Goal: Navigation & Orientation: Go to known website

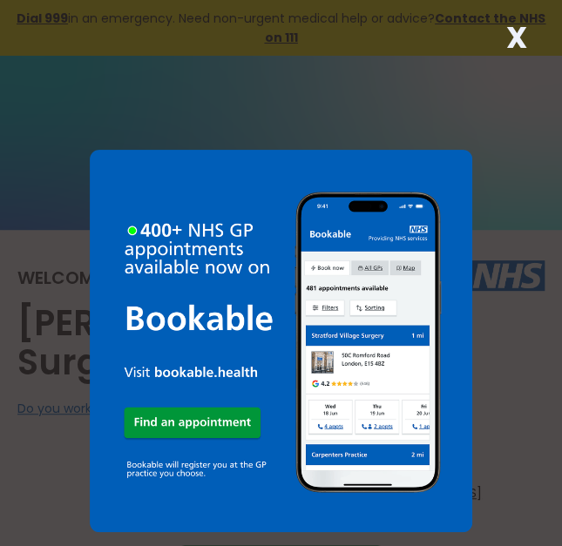
click at [514, 36] on strong "X" at bounding box center [516, 38] width 21 height 42
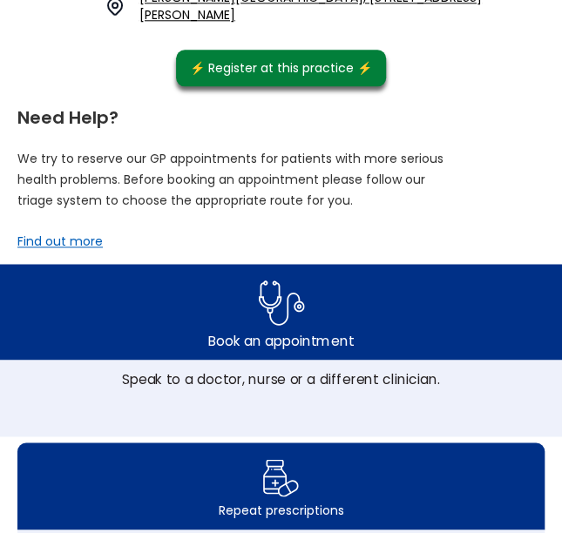
scroll to position [523, 0]
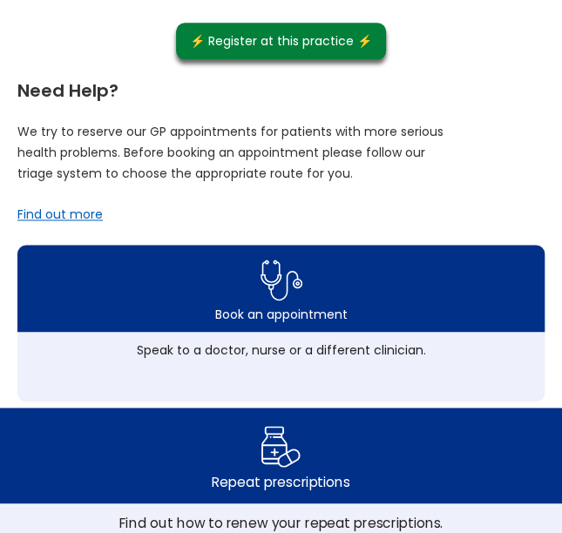
click at [171, 513] on div "Find out how to renew your repeat prescriptions." at bounding box center [281, 522] width 484 height 19
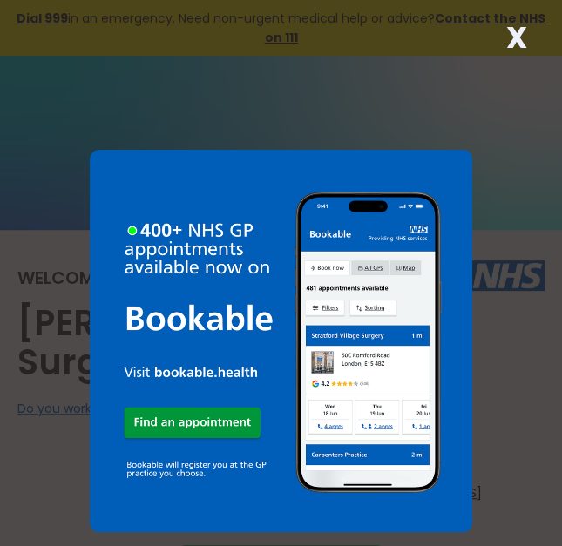
click at [510, 44] on strong "X" at bounding box center [516, 38] width 21 height 42
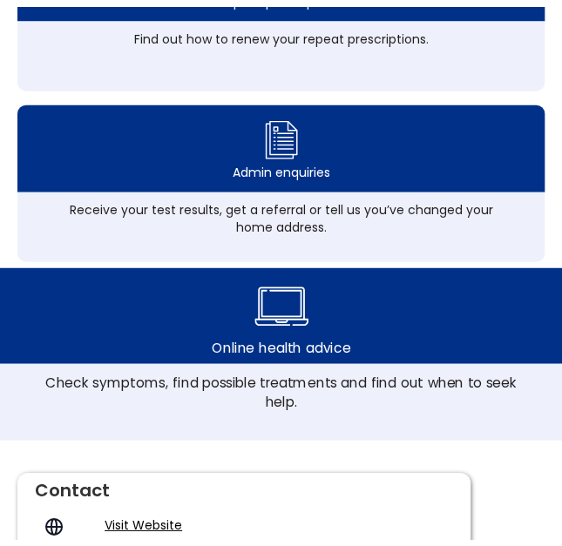
scroll to position [1045, 0]
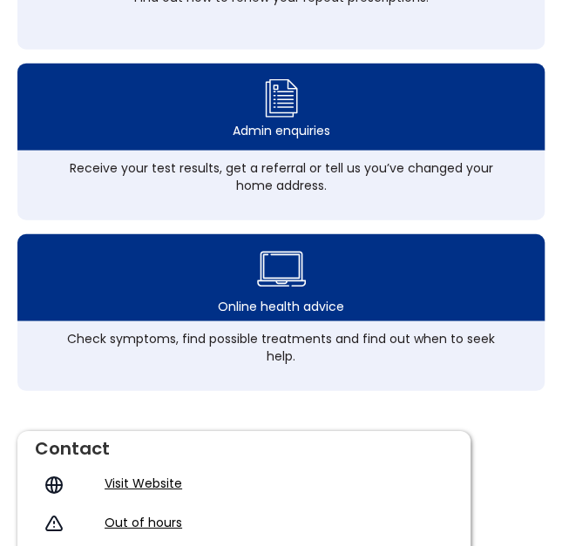
click at [146, 475] on link "Visit Website" at bounding box center [144, 483] width 78 height 17
